Goal: Download file/media

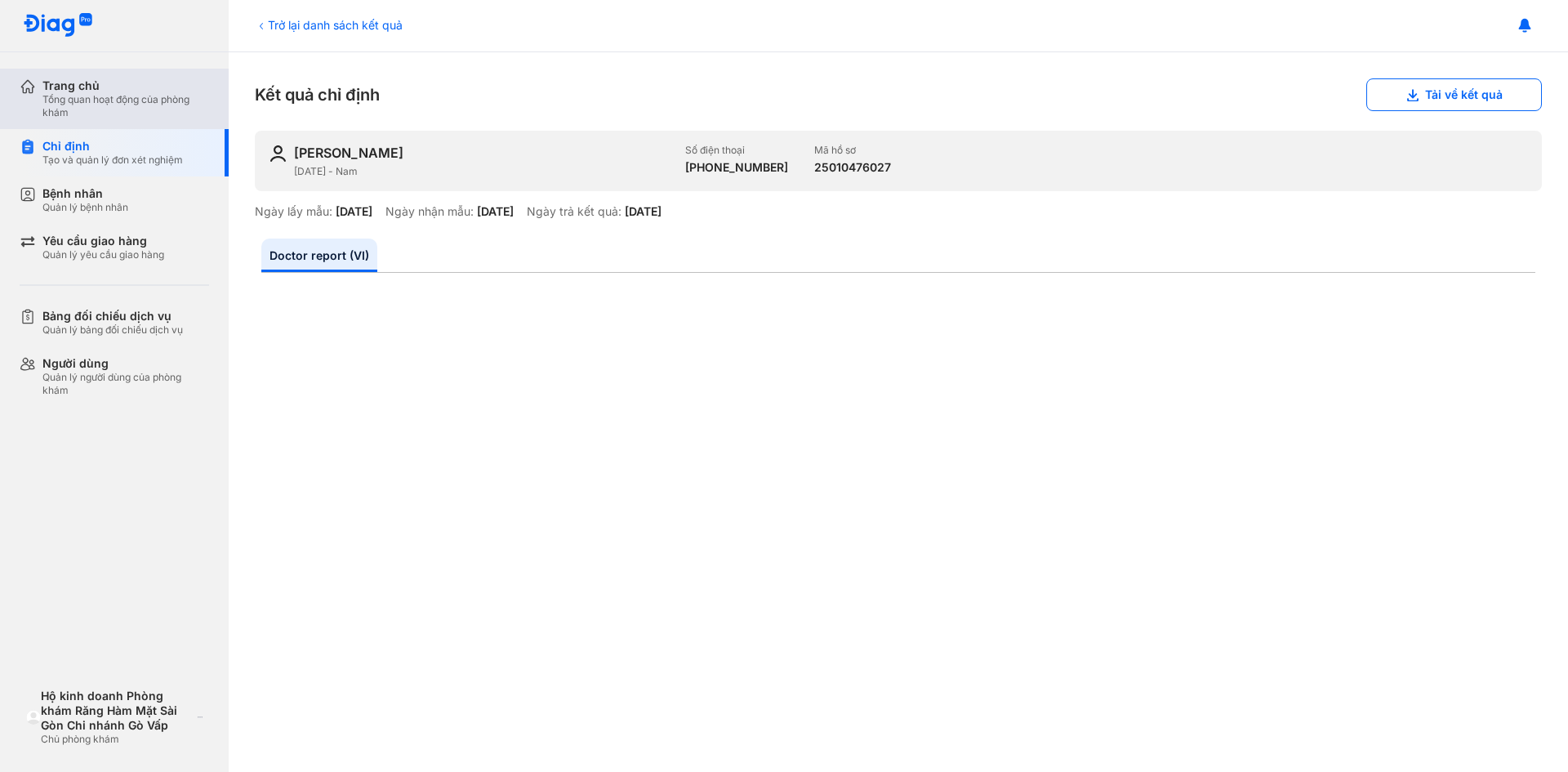
click at [110, 100] on div "Tổng quan hoạt động của phòng khám" at bounding box center [126, 105] width 166 height 26
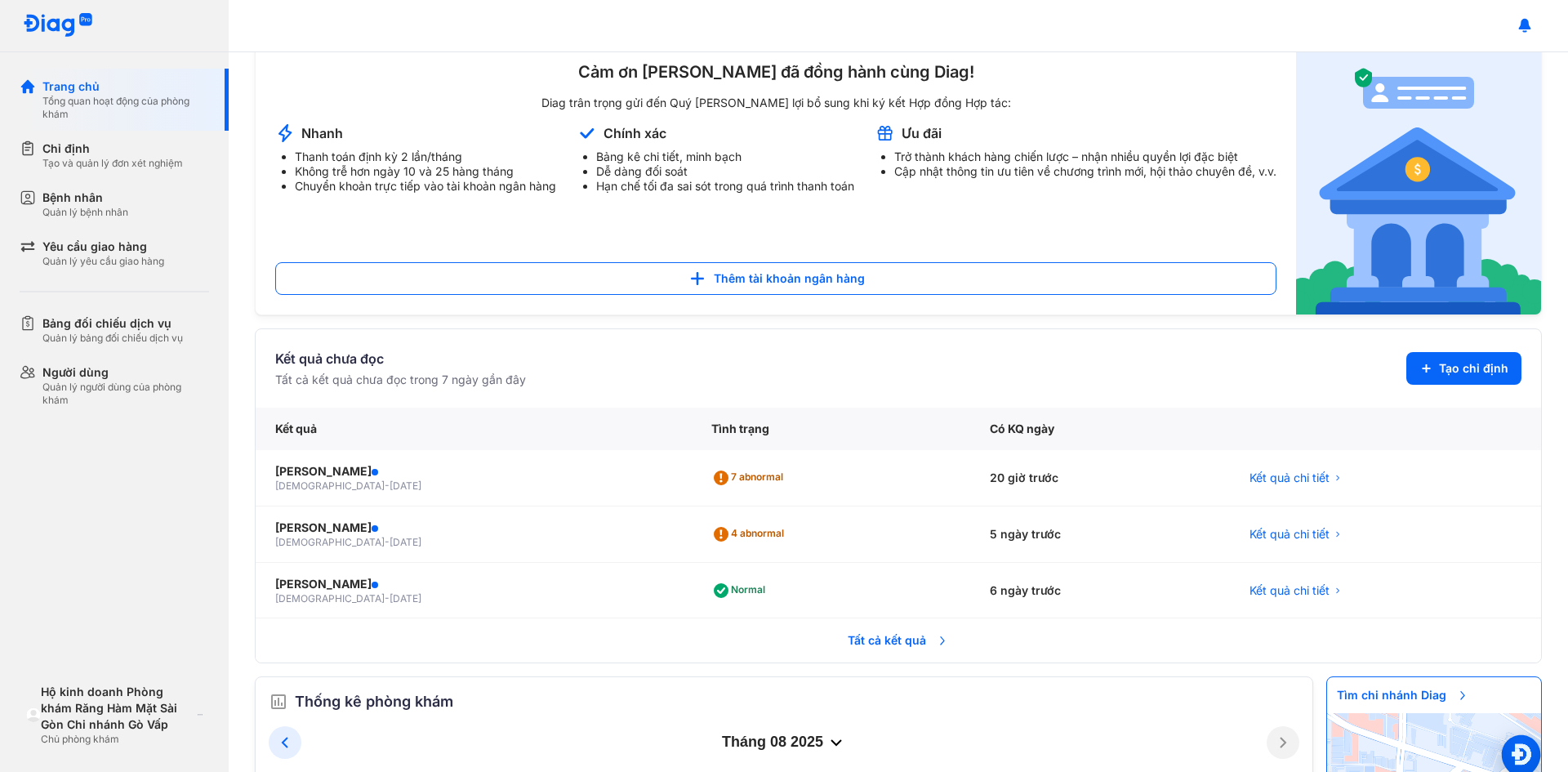
scroll to position [164, 0]
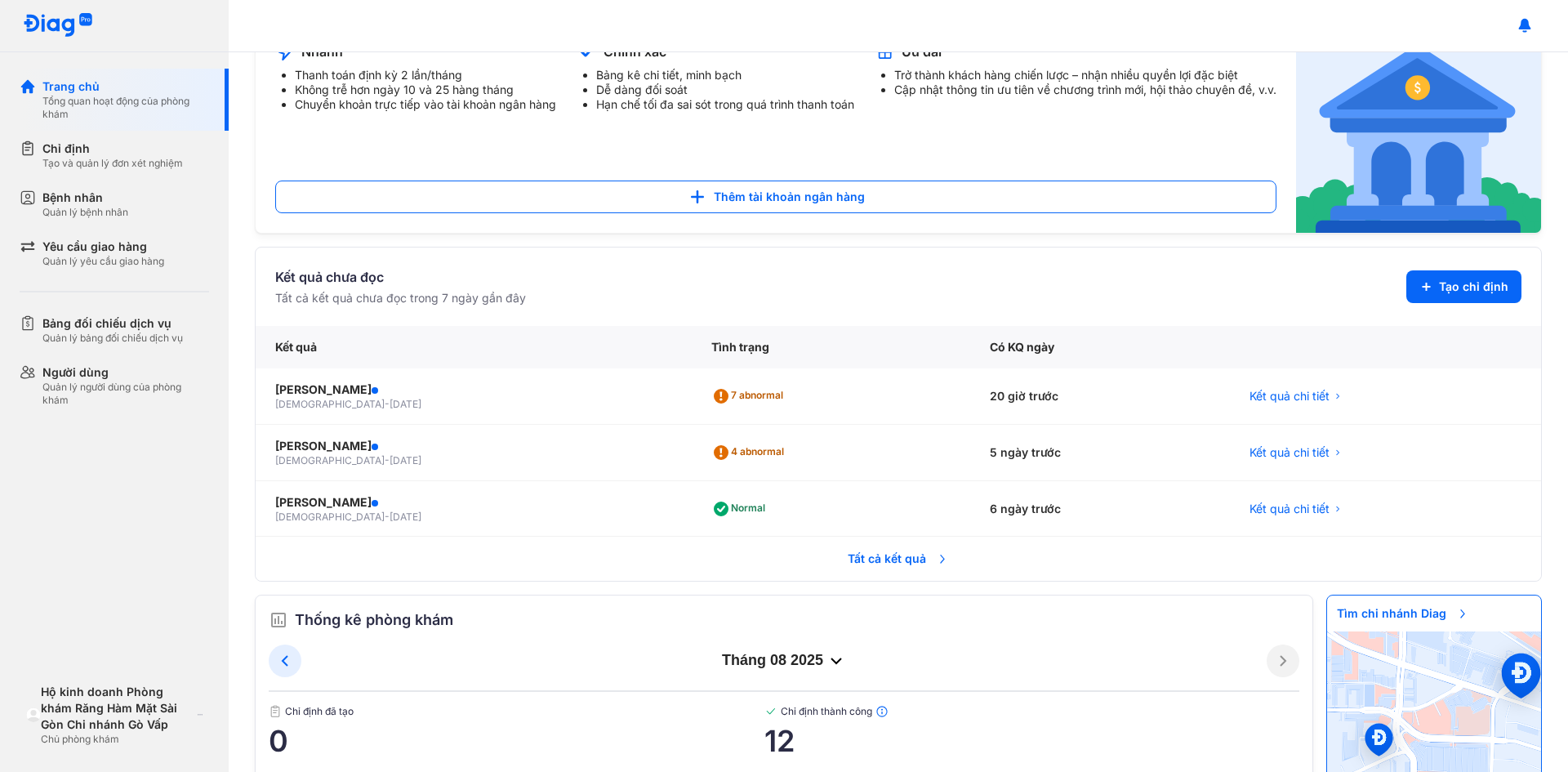
click at [868, 564] on span "Tất cả kết quả" at bounding box center [898, 558] width 121 height 36
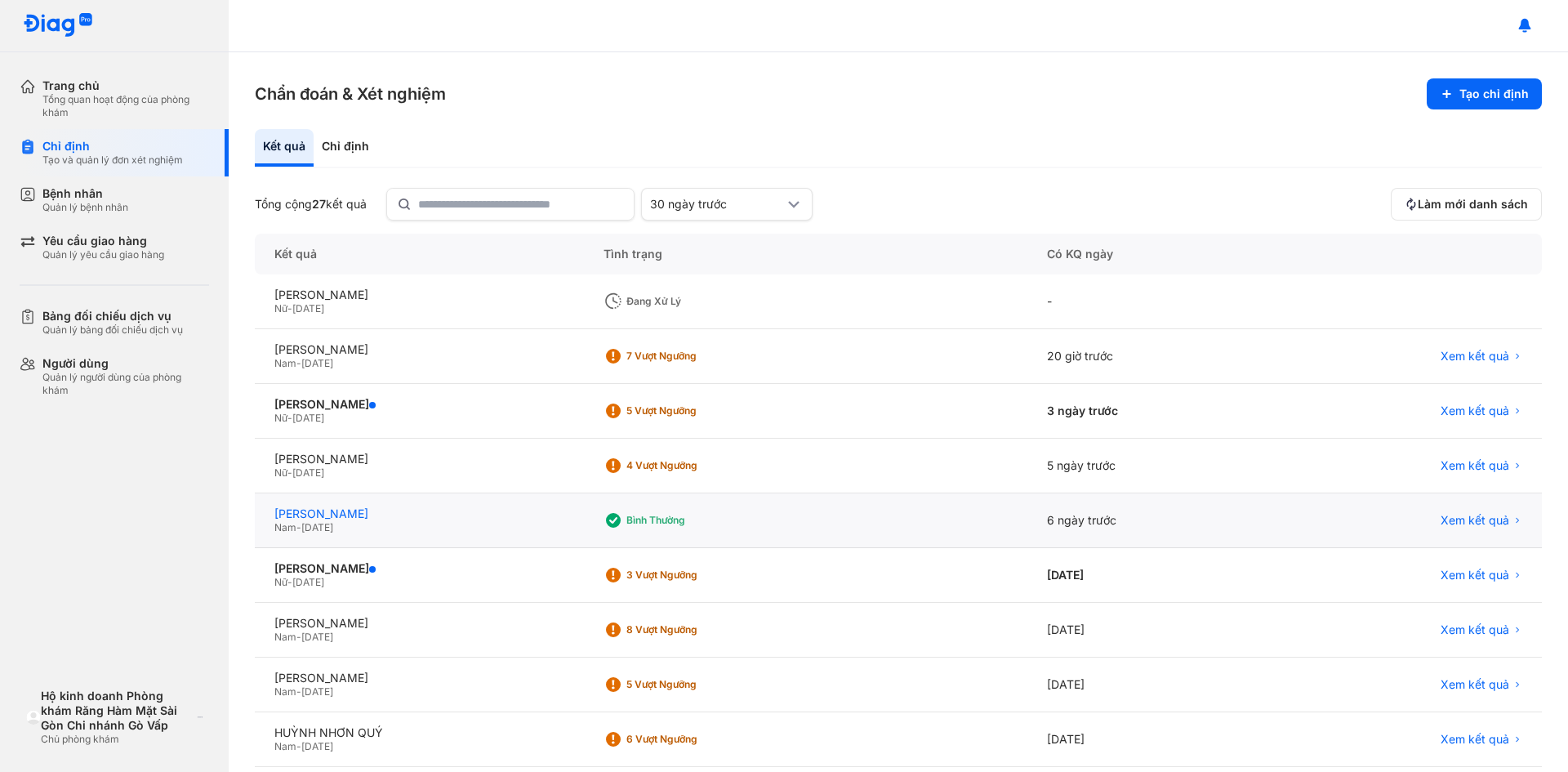
scroll to position [81, 0]
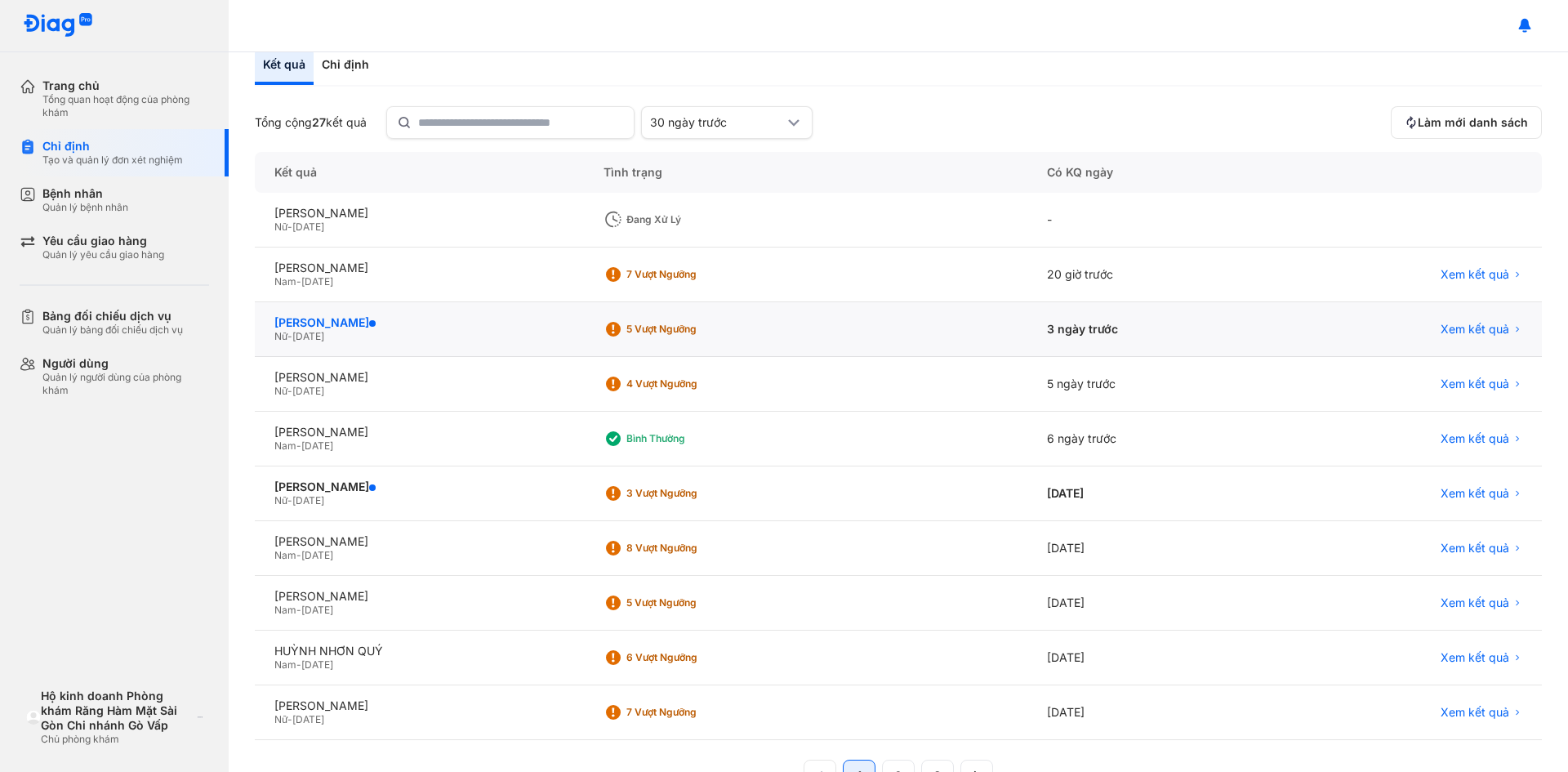
click at [372, 326] on div "[PERSON_NAME]" at bounding box center [419, 323] width 290 height 14
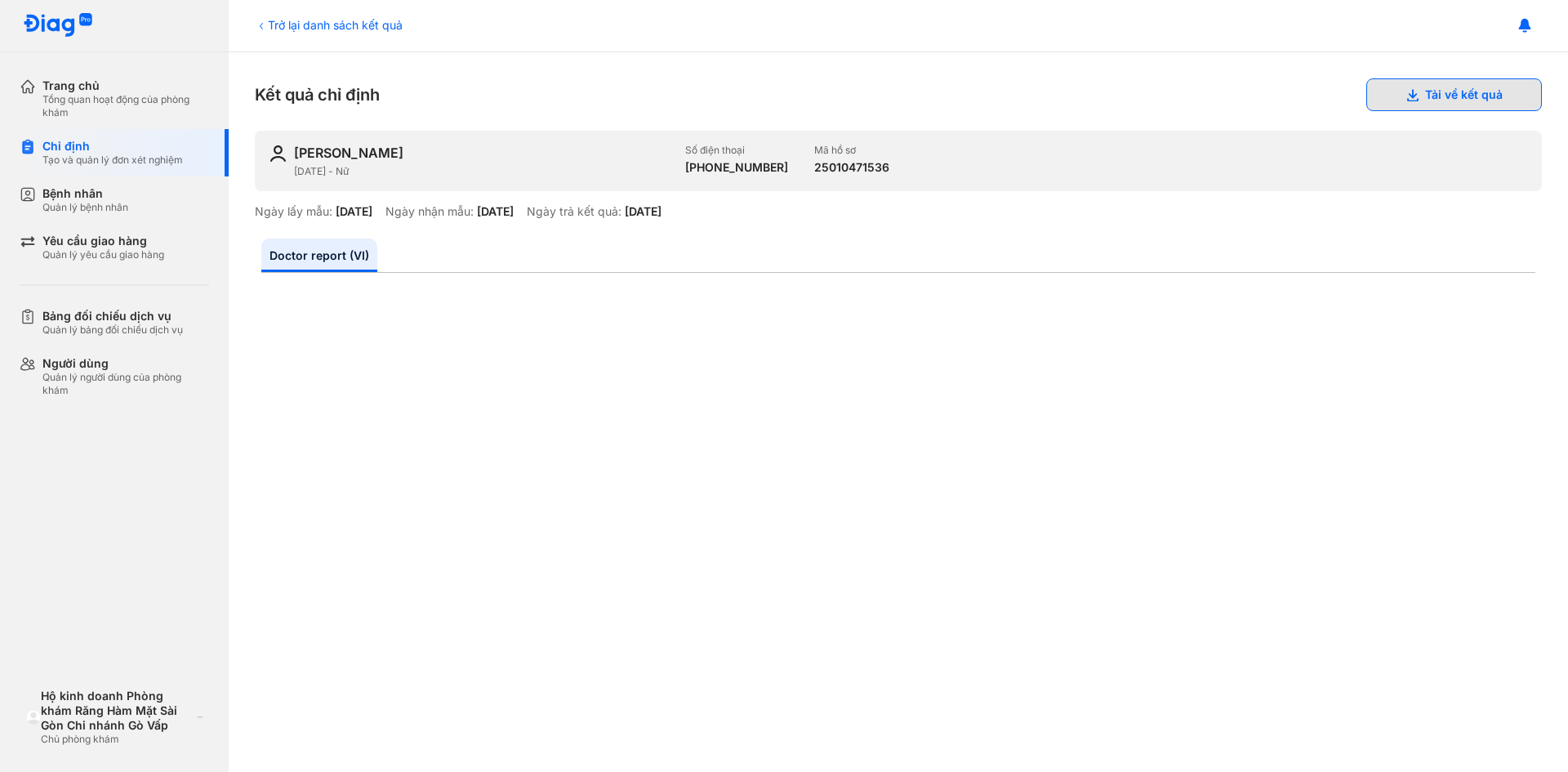
click at [1446, 99] on button "Tải về kết quả" at bounding box center [1454, 95] width 176 height 33
